Goal: Task Accomplishment & Management: Manage account settings

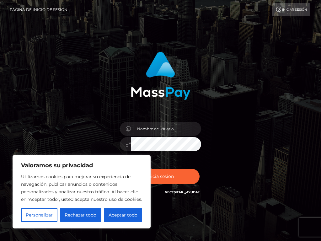
click at [129, 215] on button "Aceptar todo" at bounding box center [123, 215] width 38 height 14
checkbox input "true"
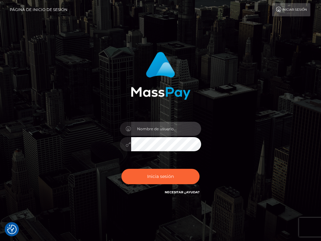
paste input "[EMAIL_ADDRESS][DOMAIN_NAME]"
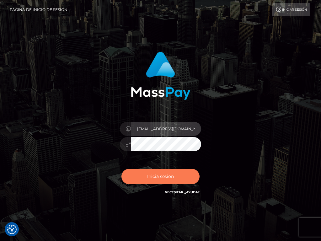
scroll to position [0, 9]
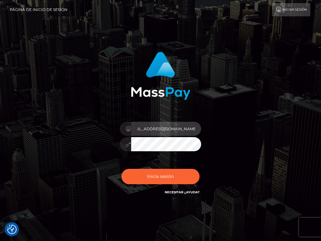
type input "[EMAIL_ADDRESS][DOMAIN_NAME]"
drag, startPoint x: 192, startPoint y: 35, endPoint x: 179, endPoint y: 52, distance: 21.3
click at [192, 36] on div "norbertoquintana123@hotmail.com Inicia sesión" at bounding box center [160, 127] width 321 height 254
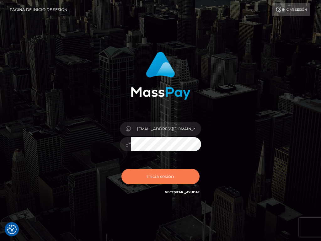
click at [166, 179] on button "Inicia sesión" at bounding box center [161, 176] width 79 height 15
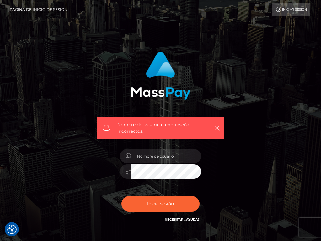
click at [216, 128] on icon "button" at bounding box center [217, 128] width 6 height 6
click at [175, 157] on input "text" at bounding box center [166, 156] width 70 height 14
type input "norbertoquintana123@hotmail.com"
drag, startPoint x: 184, startPoint y: 32, endPoint x: 182, endPoint y: 81, distance: 49.7
click at [186, 37] on div "Nombre de usuario o contraseña incorrectos. norbertoquintana123@hotmail.com Ini…" at bounding box center [160, 141] width 321 height 282
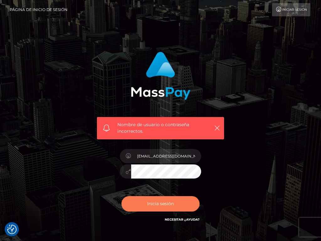
click at [154, 205] on button "Inicia sesión" at bounding box center [161, 203] width 79 height 15
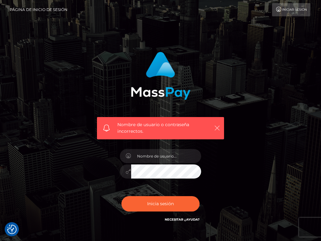
click at [217, 128] on icon "button" at bounding box center [217, 128] width 6 height 6
click at [219, 128] on icon "button" at bounding box center [217, 128] width 6 height 6
click at [221, 129] on button "button" at bounding box center [217, 128] width 8 height 8
click at [170, 157] on input "text" at bounding box center [166, 156] width 70 height 14
type input "N"
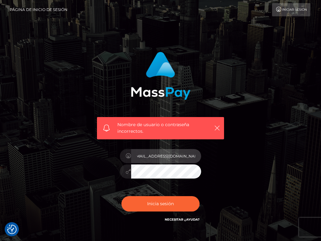
scroll to position [0, 8]
type input "[EMAIL_ADDRESS][DOMAIN_NAME]"
drag, startPoint x: 193, startPoint y: 41, endPoint x: 192, endPoint y: 48, distance: 6.7
click at [193, 41] on div "Nombre de usuario o contraseña incorrectos. norbertoquintana123@hotmail.com Ini…" at bounding box center [160, 141] width 321 height 282
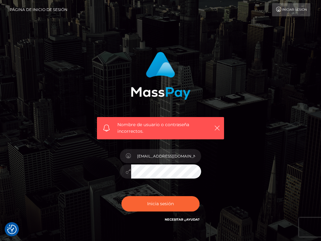
drag, startPoint x: 231, startPoint y: 22, endPoint x: 232, endPoint y: 33, distance: 11.4
click at [232, 24] on div "Nombre de usuario o contraseña incorrectos. norbertoquintana123@hotmail.com Ini…" at bounding box center [160, 141] width 321 height 282
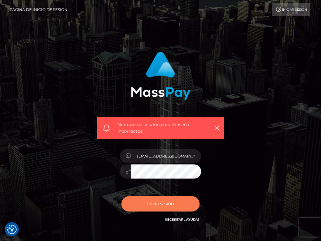
click at [158, 208] on button "Inicia sesión" at bounding box center [161, 203] width 79 height 15
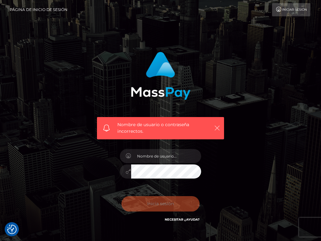
click at [218, 128] on icon "button" at bounding box center [217, 128] width 6 height 6
click at [290, 11] on font "Iniciar sesión" at bounding box center [294, 10] width 25 height 4
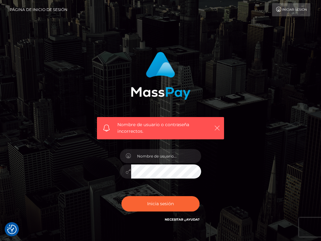
click at [218, 127] on icon "button" at bounding box center [217, 128] width 6 height 6
click at [147, 160] on input "text" at bounding box center [166, 156] width 70 height 14
type input "[EMAIL_ADDRESS][DOMAIN_NAME]"
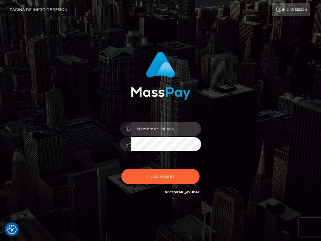
click at [149, 128] on input "text" at bounding box center [166, 129] width 70 height 14
drag, startPoint x: 151, startPoint y: 24, endPoint x: 149, endPoint y: 30, distance: 6.9
click at [150, 26] on div "Inicia sesión Necesitar ¿Ayuda?" at bounding box center [160, 127] width 321 height 254
paste input "[EMAIL_ADDRESS][DOMAIN_NAME]"
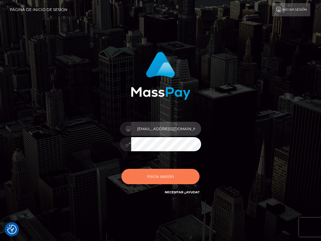
scroll to position [0, 8]
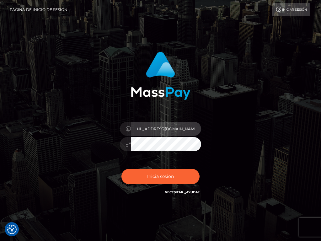
type input "[EMAIL_ADDRESS][DOMAIN_NAME]"
drag, startPoint x: 203, startPoint y: 32, endPoint x: 199, endPoint y: 37, distance: 6.2
click at [203, 32] on div "[EMAIL_ADDRESS][DOMAIN_NAME] Inicia sesión" at bounding box center [160, 127] width 321 height 254
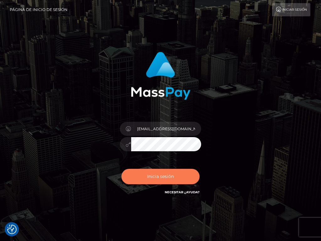
click at [165, 175] on button "Inicia sesión" at bounding box center [161, 176] width 79 height 15
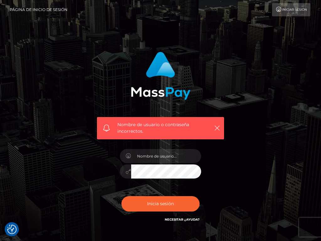
click at [181, 220] on link "Necesitar ¿Ayuda?" at bounding box center [182, 220] width 35 height 4
click at [169, 220] on link "Necesitar ¿Ayuda?" at bounding box center [182, 220] width 35 height 4
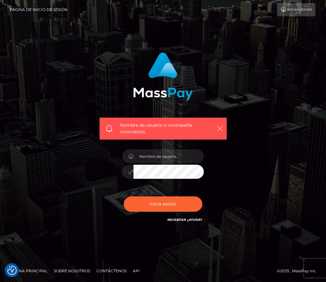
click at [220, 127] on icon "button" at bounding box center [220, 129] width 6 height 6
click at [159, 204] on button "Inicia sesión" at bounding box center [163, 204] width 79 height 15
click at [222, 129] on icon "button" at bounding box center [220, 129] width 6 height 6
click at [112, 271] on link "Contáctenos" at bounding box center [111, 271] width 35 height 10
click at [110, 270] on link "Contáctenos" at bounding box center [111, 271] width 35 height 10
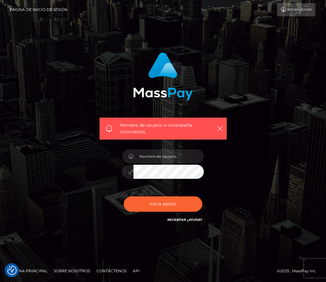
click at [110, 270] on link "Contáctenos" at bounding box center [111, 271] width 35 height 10
click at [70, 272] on link "Sobre nosotros" at bounding box center [71, 271] width 41 height 10
click at [115, 272] on link "Contáctenos" at bounding box center [111, 271] width 35 height 10
click at [222, 128] on icon "button" at bounding box center [220, 129] width 6 height 6
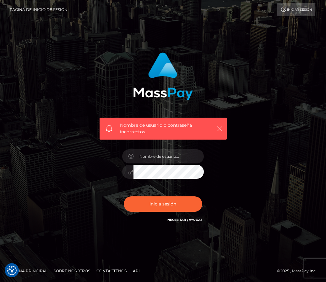
click at [219, 129] on icon "button" at bounding box center [220, 129] width 6 height 6
click at [190, 220] on link "Necesitar ¿Ayuda?" at bounding box center [184, 220] width 35 height 4
